Goal: Find specific page/section: Find specific page/section

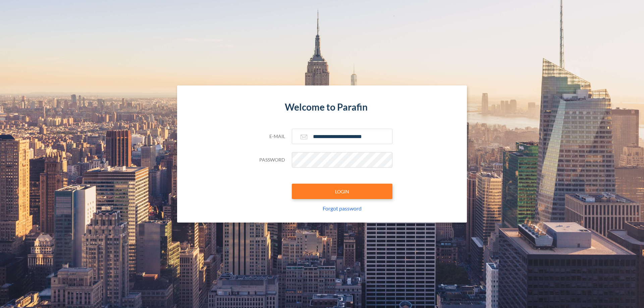
type input "**********"
click at [342, 192] on button "LOGIN" at bounding box center [342, 191] width 101 height 15
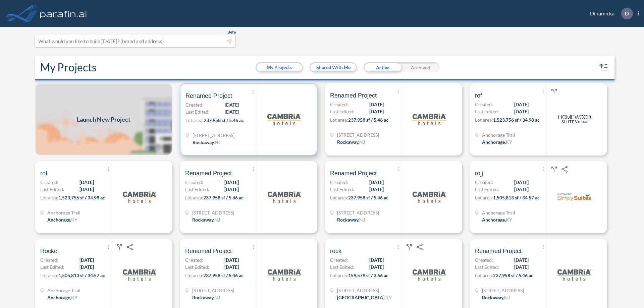
scroll to position [2, 0]
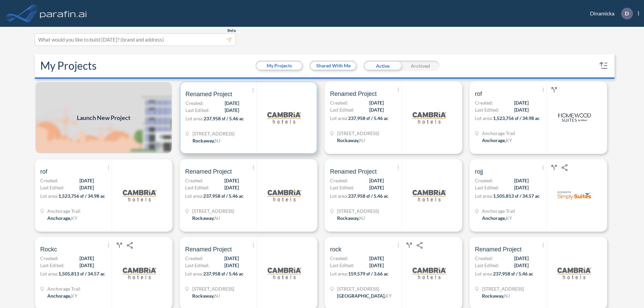
click at [247, 118] on p "Lot area: 237,958 sf / 5.46 ac" at bounding box center [221, 120] width 71 height 10
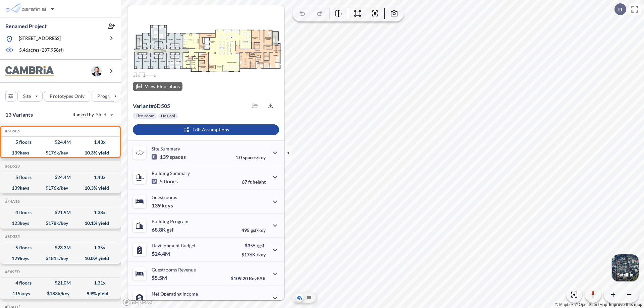
click at [205, 51] on div at bounding box center [205, 50] width 157 height 91
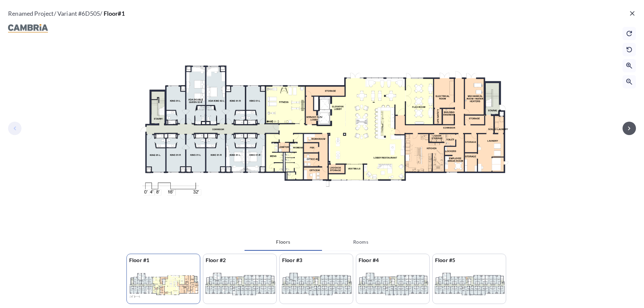
click at [629, 128] on icon "button" at bounding box center [629, 128] width 2 height 4
